Goal: Information Seeking & Learning: Learn about a topic

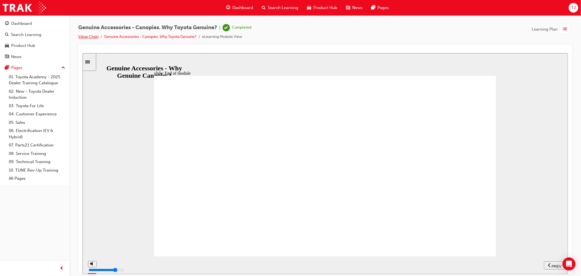
click at [94, 37] on link "Value Chain" at bounding box center [88, 36] width 20 height 5
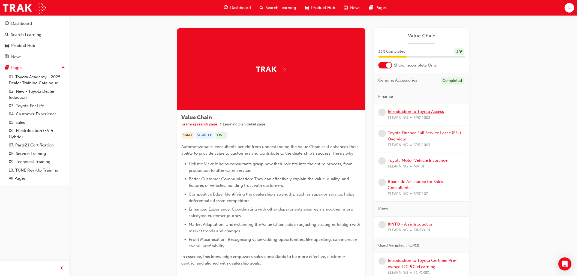
click at [405, 112] on link "Introduction to Toyota Access" at bounding box center [416, 111] width 56 height 5
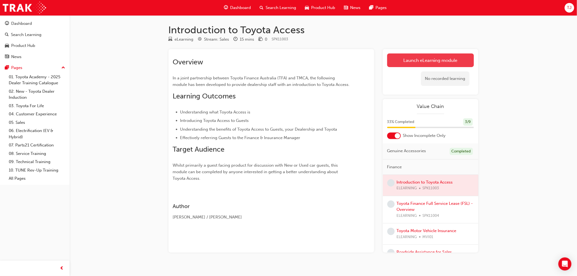
click at [424, 53] on link "Launch eLearning module" at bounding box center [430, 60] width 87 height 14
